Goal: Information Seeking & Learning: Learn about a topic

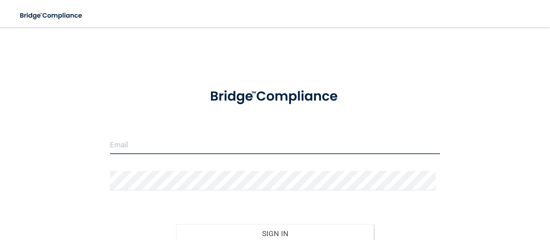
click at [191, 150] on input "email" at bounding box center [275, 144] width 330 height 19
type input "[EMAIL_ADDRESS][DOMAIN_NAME]"
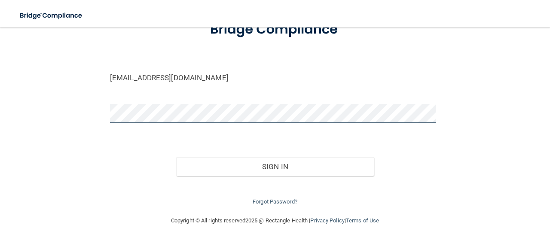
scroll to position [67, 0]
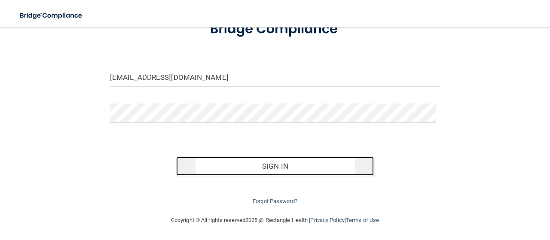
click at [283, 164] on button "Sign In" at bounding box center [275, 166] width 198 height 19
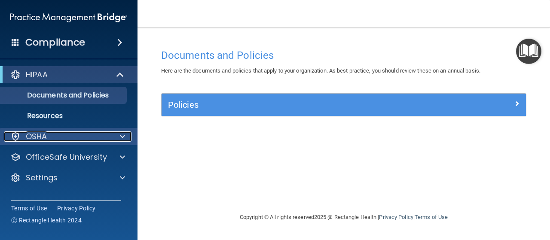
click at [123, 134] on span at bounding box center [122, 136] width 5 height 10
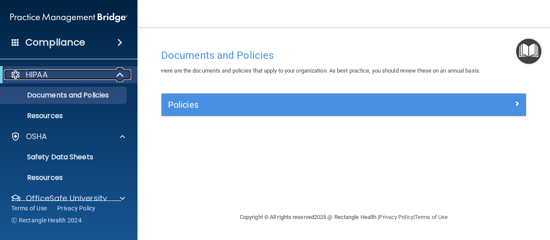
click at [122, 74] on span at bounding box center [120, 75] width 7 height 10
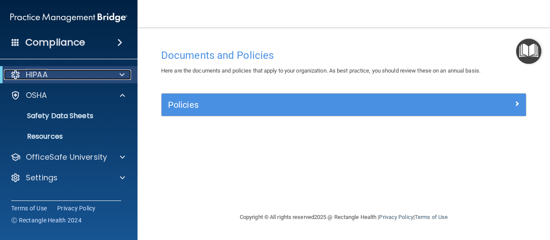
click at [122, 74] on span at bounding box center [121, 75] width 5 height 10
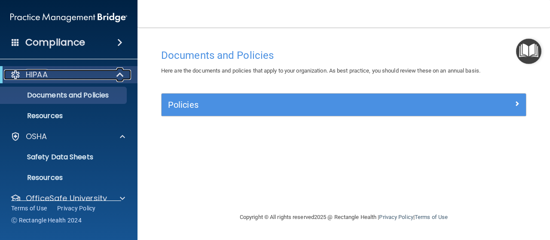
click at [119, 74] on span at bounding box center [120, 75] width 7 height 10
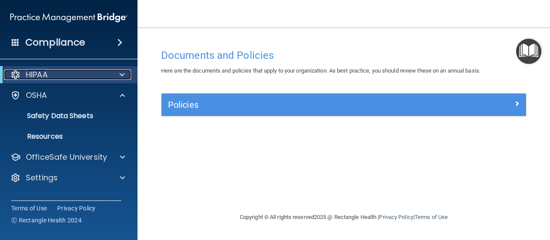
click at [119, 74] on span at bounding box center [121, 75] width 5 height 10
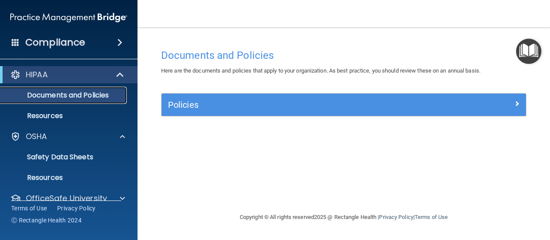
click at [91, 93] on p "Documents and Policies" at bounding box center [64, 95] width 117 height 9
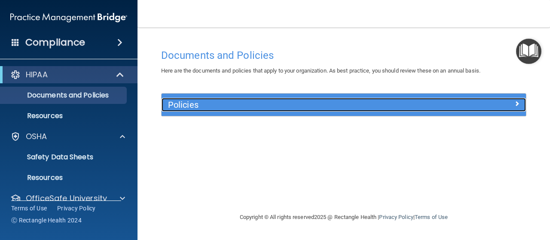
click at [192, 104] on h5 "Policies" at bounding box center [298, 104] width 260 height 9
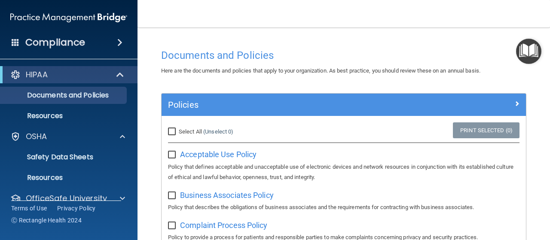
click at [118, 44] on span at bounding box center [119, 42] width 5 height 10
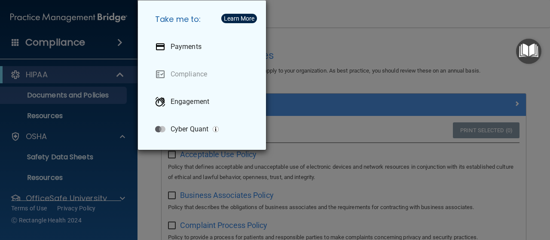
click at [359, 21] on div "Take me to: Payments Compliance Engagement Cyber Quant" at bounding box center [275, 120] width 550 height 240
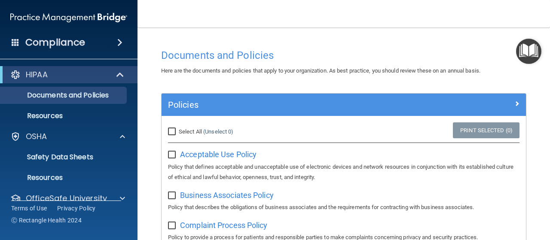
scroll to position [34, 0]
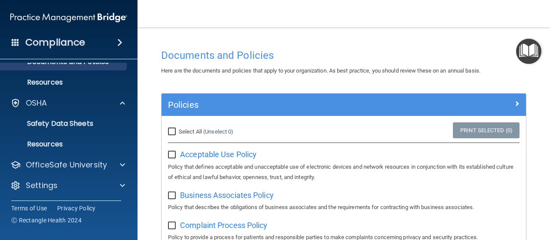
click at [527, 54] on img "Open Resource Center" at bounding box center [528, 51] width 25 height 25
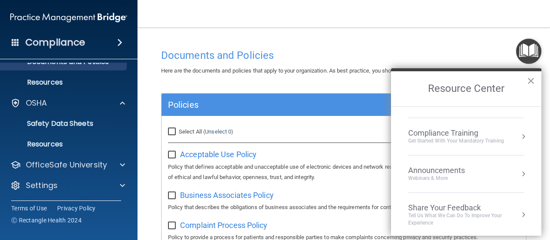
scroll to position [0, 0]
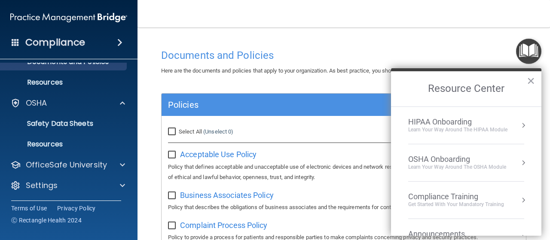
click at [519, 125] on button "Resource Center" at bounding box center [523, 125] width 9 height 9
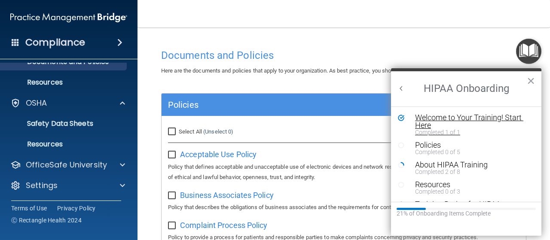
click at [436, 116] on div "Welcome to Your Training! Start Here" at bounding box center [469, 121] width 108 height 15
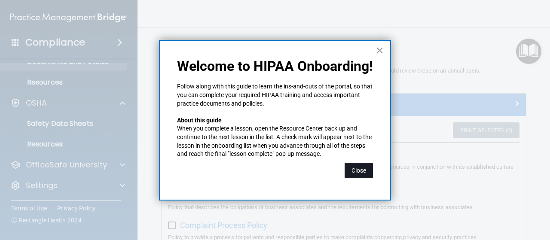
click at [363, 166] on button "Close" at bounding box center [358, 170] width 28 height 15
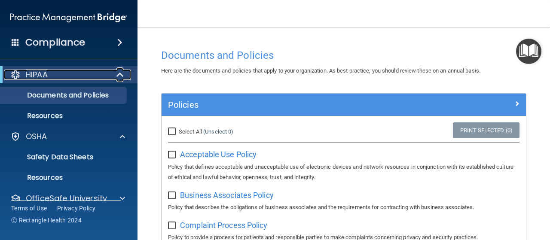
click at [122, 75] on span at bounding box center [120, 75] width 7 height 10
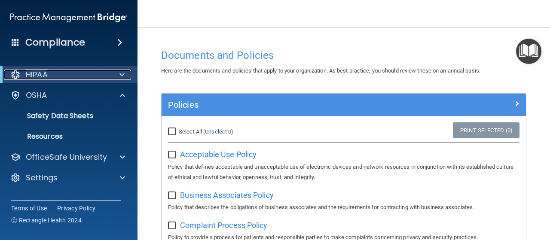
click at [122, 75] on span at bounding box center [121, 75] width 5 height 10
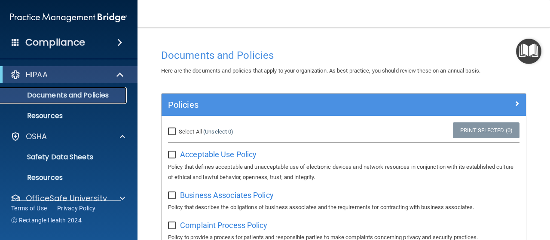
click at [112, 93] on p "Documents and Policies" at bounding box center [64, 95] width 117 height 9
click at [527, 58] on img "Open Resource Center" at bounding box center [528, 51] width 25 height 25
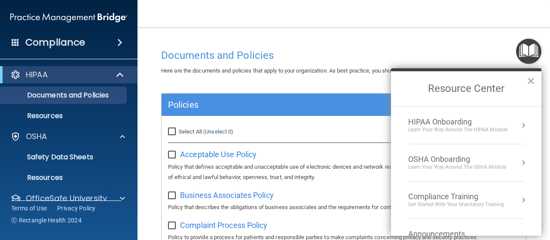
click at [490, 128] on div "Learn Your Way around the HIPAA module" at bounding box center [457, 129] width 99 height 7
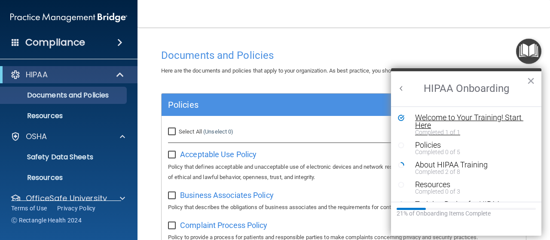
click at [499, 116] on div "Welcome to Your Training! Start Here" at bounding box center [469, 121] width 108 height 15
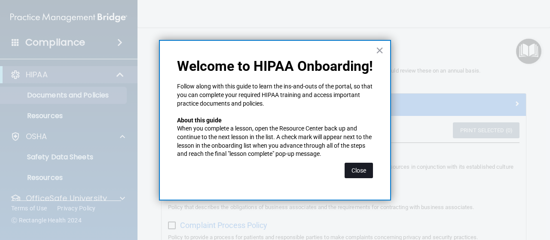
click at [352, 174] on button "Close" at bounding box center [358, 170] width 28 height 15
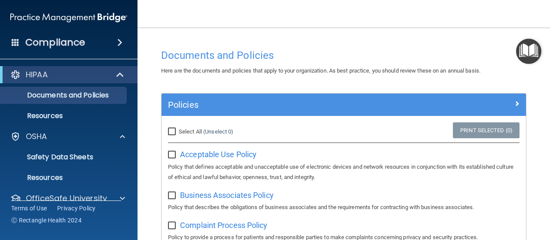
click at [536, 54] on img "Open Resource Center" at bounding box center [528, 51] width 25 height 25
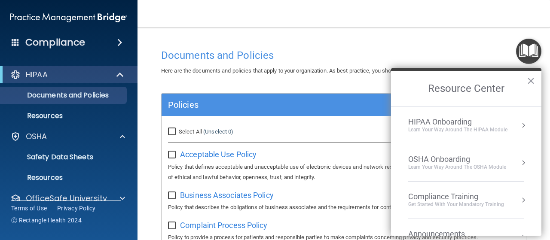
click at [502, 131] on div "Learn Your Way around the HIPAA module" at bounding box center [457, 129] width 99 height 7
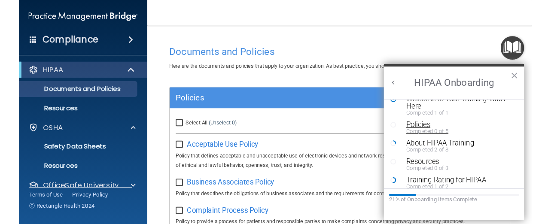
scroll to position [18, 0]
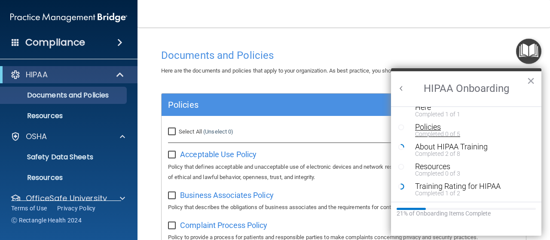
click at [432, 128] on div "Policies" at bounding box center [469, 127] width 108 height 8
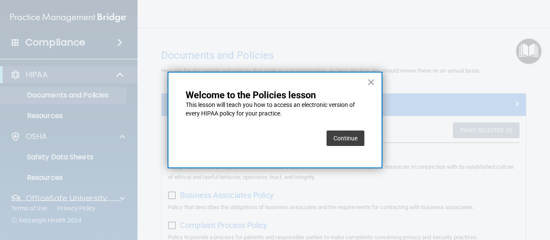
click at [353, 140] on button "Continue" at bounding box center [345, 138] width 38 height 15
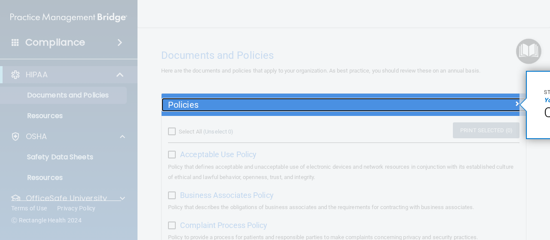
click at [514, 103] on span at bounding box center [516, 103] width 5 height 10
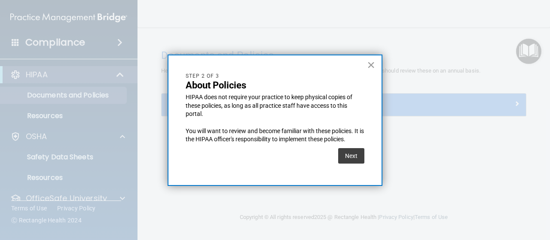
click at [372, 63] on button "×" at bounding box center [371, 65] width 8 height 14
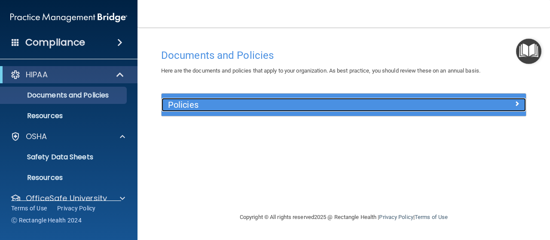
click at [515, 99] on span at bounding box center [516, 103] width 5 height 10
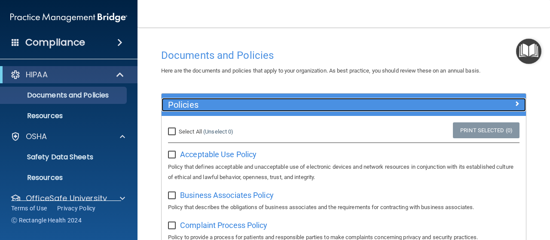
click at [514, 103] on span at bounding box center [516, 103] width 5 height 10
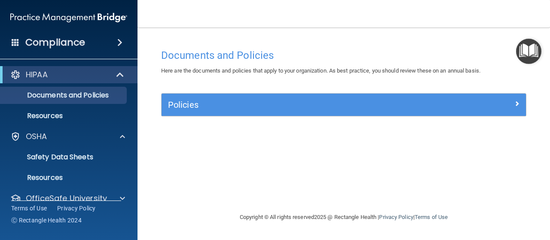
click at [526, 55] on img "Open Resource Center" at bounding box center [528, 51] width 25 height 25
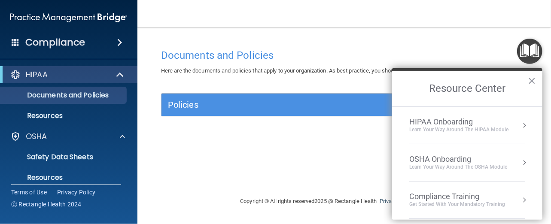
click at [442, 157] on div "OSHA Onboarding" at bounding box center [458, 159] width 98 height 9
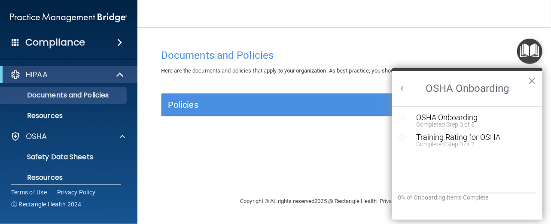
scroll to position [0, 0]
click at [434, 122] on div "Completed Step 0 of 5" at bounding box center [473, 125] width 115 height 6
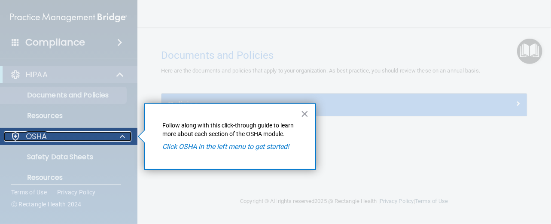
click at [115, 137] on div at bounding box center [120, 136] width 21 height 10
click at [125, 135] on span at bounding box center [122, 136] width 5 height 10
click at [42, 135] on p "OSHA" at bounding box center [36, 136] width 21 height 10
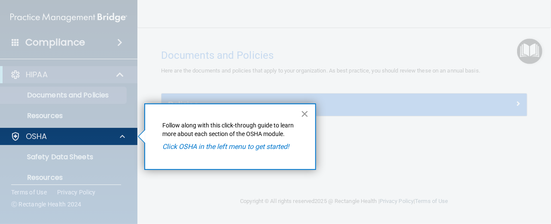
click at [308, 111] on button "×" at bounding box center [305, 114] width 8 height 14
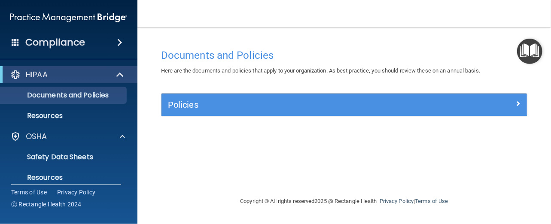
click at [122, 44] on span at bounding box center [119, 42] width 5 height 10
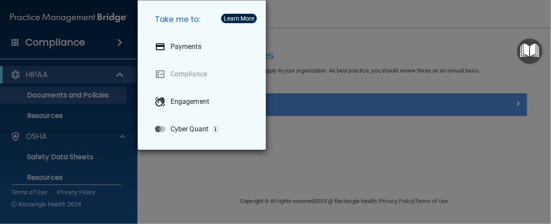
click at [12, 46] on div "Take me to: Payments Compliance Engagement Cyber Quant" at bounding box center [275, 112] width 551 height 224
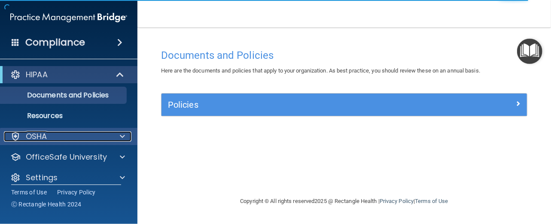
click at [123, 133] on span at bounding box center [122, 136] width 5 height 10
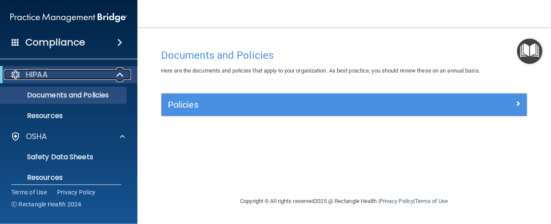
click at [120, 74] on span at bounding box center [120, 75] width 7 height 10
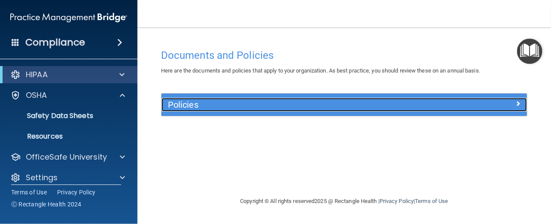
click at [517, 102] on span at bounding box center [517, 103] width 5 height 10
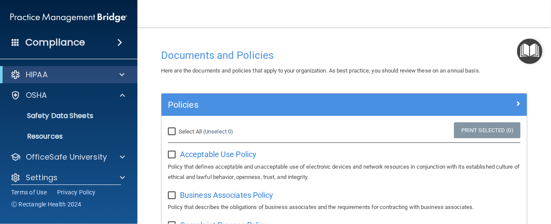
click at [15, 41] on span at bounding box center [16, 42] width 8 height 8
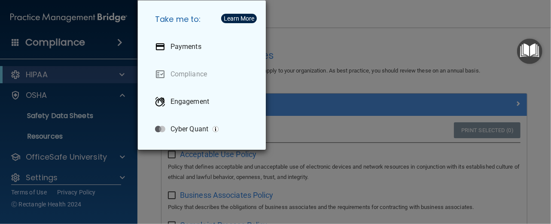
click at [335, 16] on div "Take me to: Payments Compliance Engagement Cyber Quant" at bounding box center [275, 112] width 551 height 224
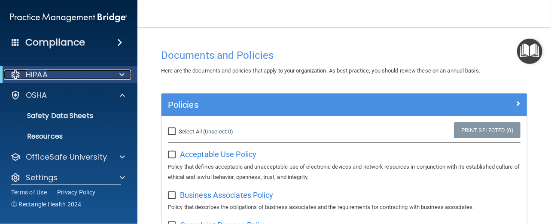
click at [121, 76] on span at bounding box center [121, 75] width 5 height 10
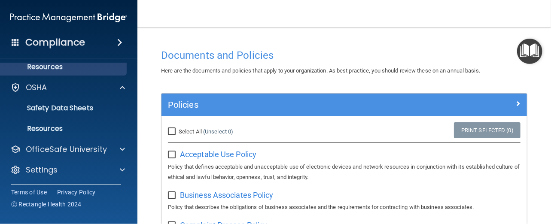
scroll to position [50, 0]
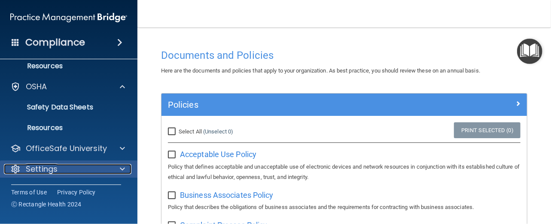
click at [122, 168] on span at bounding box center [122, 169] width 5 height 10
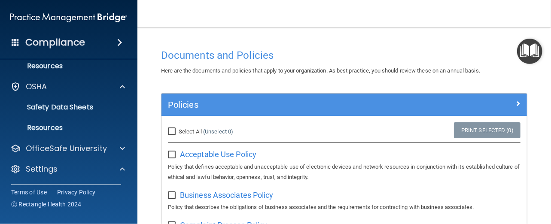
click at [534, 49] on img "Open Resource Center" at bounding box center [529, 51] width 25 height 25
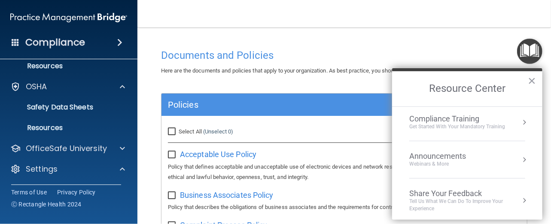
scroll to position [80, 0]
click at [462, 118] on div "Compliance Training" at bounding box center [457, 116] width 96 height 9
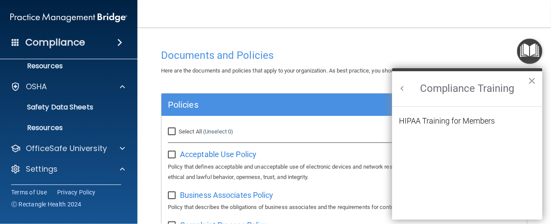
scroll to position [0, 0]
click at [459, 122] on div "HIPAA Training for Members" at bounding box center [447, 121] width 96 height 8
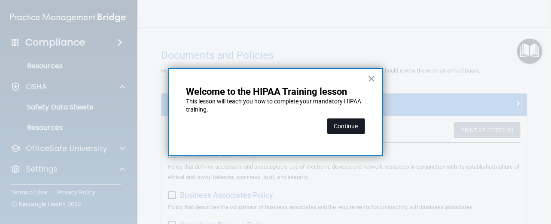
click at [351, 127] on button "Continue" at bounding box center [346, 126] width 38 height 15
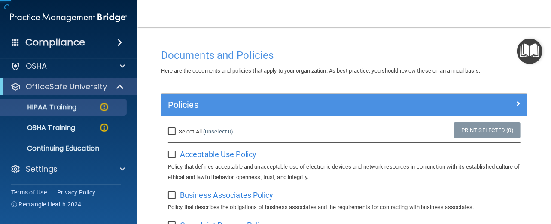
scroll to position [29, 0]
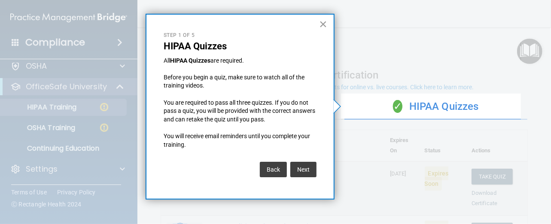
click at [323, 22] on button "×" at bounding box center [323, 24] width 8 height 14
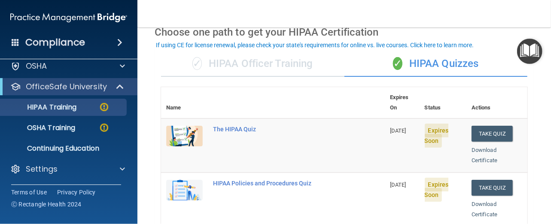
scroll to position [0, 0]
